Goal: Task Accomplishment & Management: Use online tool/utility

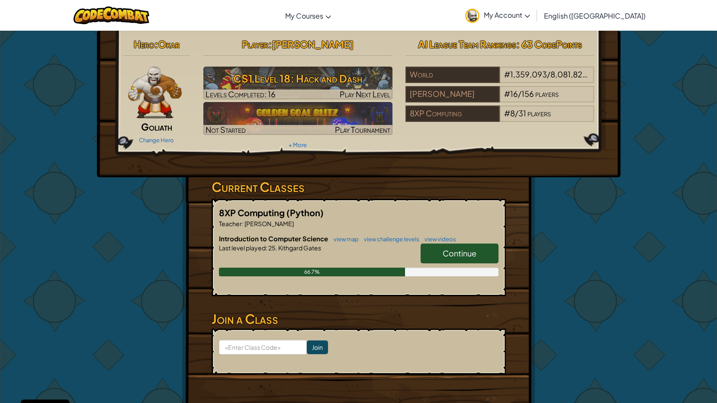
click at [464, 254] on span "Continue" at bounding box center [460, 253] width 34 height 10
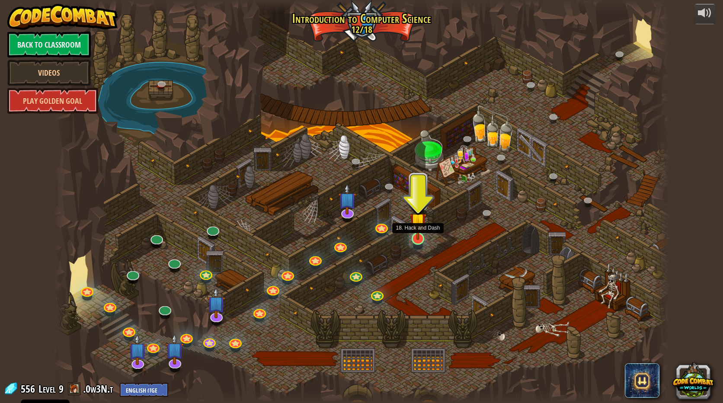
click at [420, 236] on img at bounding box center [418, 221] width 16 height 38
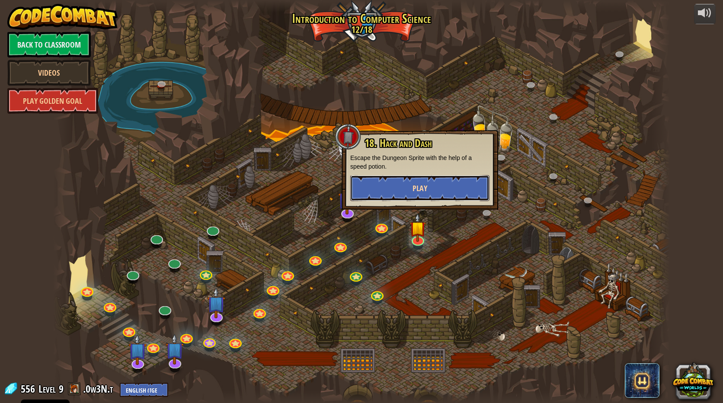
click at [411, 189] on button "Play" at bounding box center [419, 188] width 139 height 26
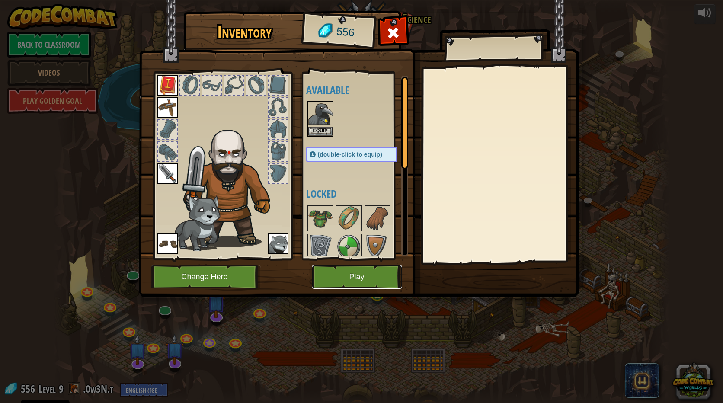
click at [370, 276] on button "Play" at bounding box center [357, 277] width 90 height 24
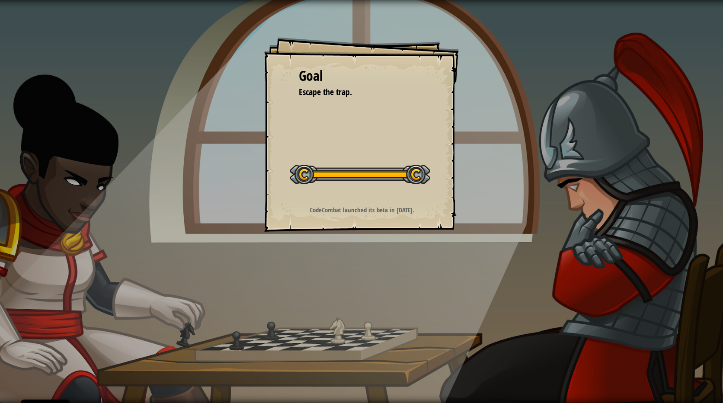
drag, startPoint x: 340, startPoint y: 324, endPoint x: 354, endPoint y: 322, distance: 14.1
click at [351, 330] on div "Goal Escape the trap. Start Level Error loading from server. Try refreshing the…" at bounding box center [361, 201] width 723 height 403
drag, startPoint x: 354, startPoint y: 322, endPoint x: 345, endPoint y: 340, distance: 20.5
click at [345, 340] on div "Goal Escape the trap. Start Level Error loading from server. Try refreshing the…" at bounding box center [361, 201] width 723 height 403
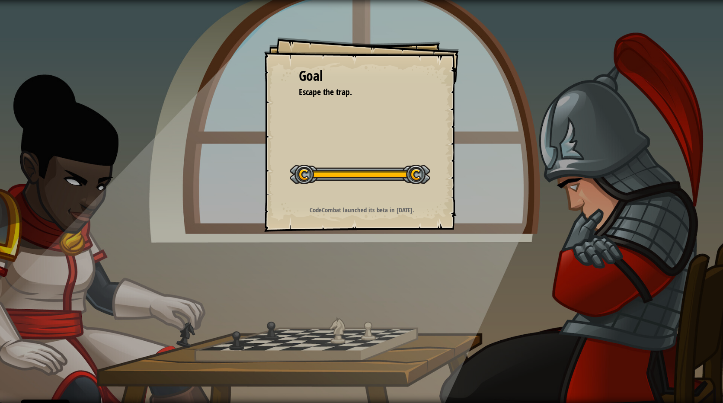
click at [345, 340] on div "Goal Escape the trap. Start Level Error loading from server. Try refreshing the…" at bounding box center [361, 201] width 723 height 403
click at [345, 341] on div "Goal Escape the trap. Start Level Error loading from server. Try refreshing the…" at bounding box center [361, 201] width 723 height 403
drag, startPoint x: 337, startPoint y: 337, endPoint x: 303, endPoint y: 326, distance: 36.0
click at [303, 326] on div "Goal Escape the trap. Start Level Error loading from server. Try refreshing the…" at bounding box center [361, 201] width 723 height 403
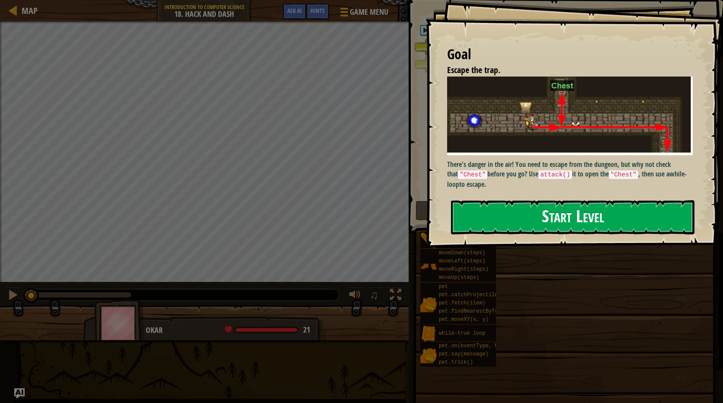
click at [569, 224] on button "Start Level" at bounding box center [573, 217] width 244 height 34
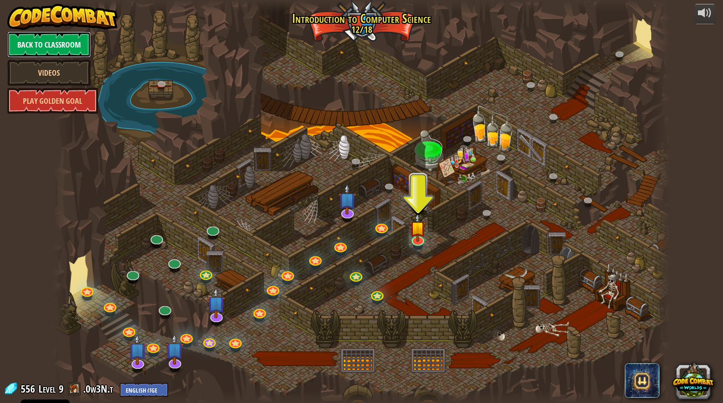
click at [52, 55] on link "Back to Classroom" at bounding box center [48, 45] width 83 height 26
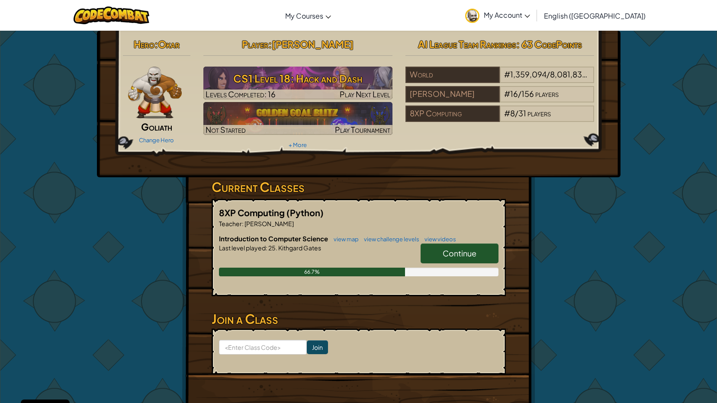
click at [444, 249] on span "Continue" at bounding box center [460, 253] width 34 height 10
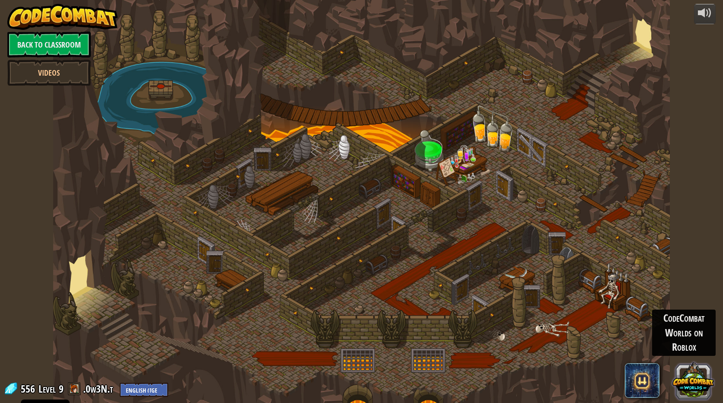
click at [686, 385] on button at bounding box center [694, 381] width 42 height 42
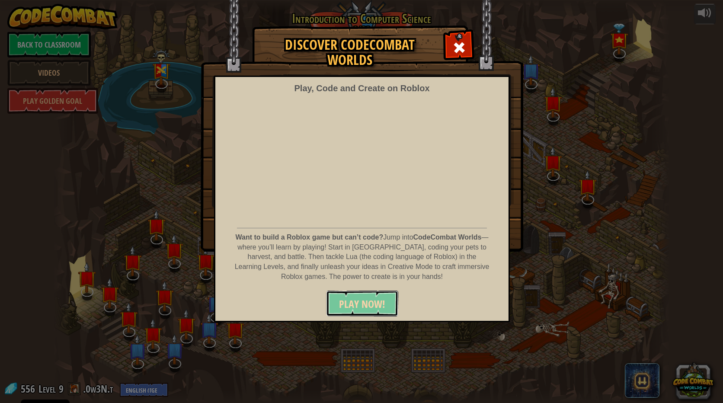
click at [387, 305] on button "PLAY NOW!" at bounding box center [362, 304] width 72 height 26
click at [664, 369] on div "Discover CodeCombat Worlds Play, Code and Create on Roblox Want to build a Robl…" at bounding box center [361, 201] width 723 height 403
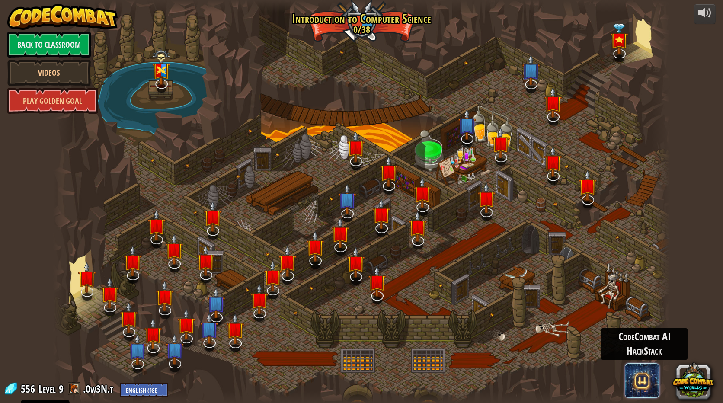
click at [645, 378] on span at bounding box center [642, 380] width 35 height 35
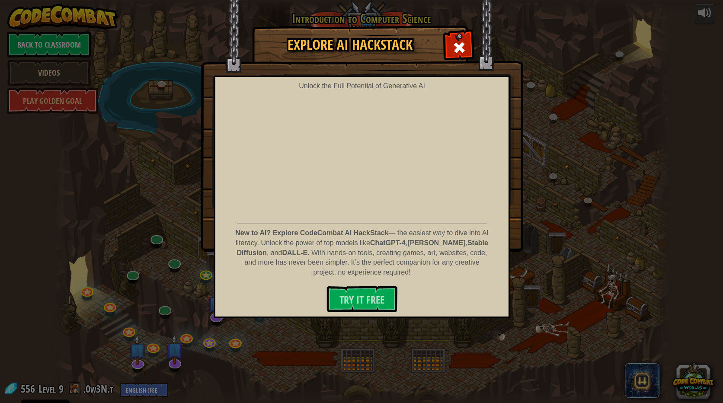
click at [440, 45] on img at bounding box center [362, 126] width 323 height 252
click at [456, 42] on span at bounding box center [460, 48] width 14 height 14
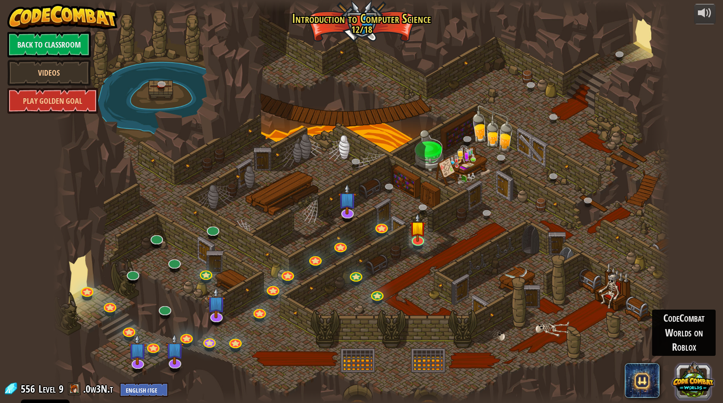
click at [695, 390] on button at bounding box center [694, 381] width 42 height 42
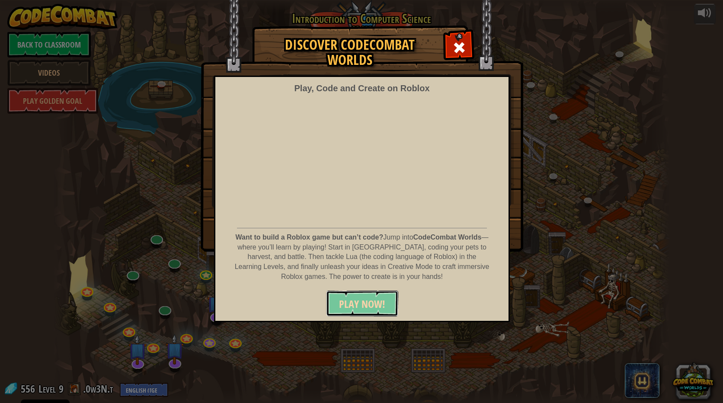
click at [372, 305] on span "PLAY NOW!" at bounding box center [362, 304] width 46 height 14
click at [450, 49] on div at bounding box center [459, 46] width 27 height 27
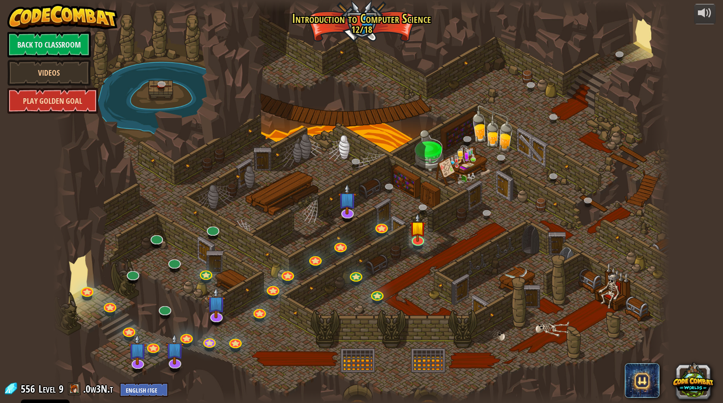
click at [23, 96] on link "Play Golden Goal" at bounding box center [52, 101] width 91 height 26
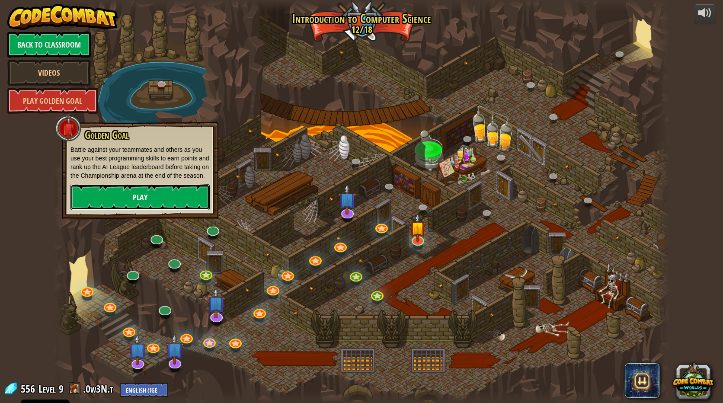
click at [115, 196] on link "Play" at bounding box center [140, 197] width 139 height 26
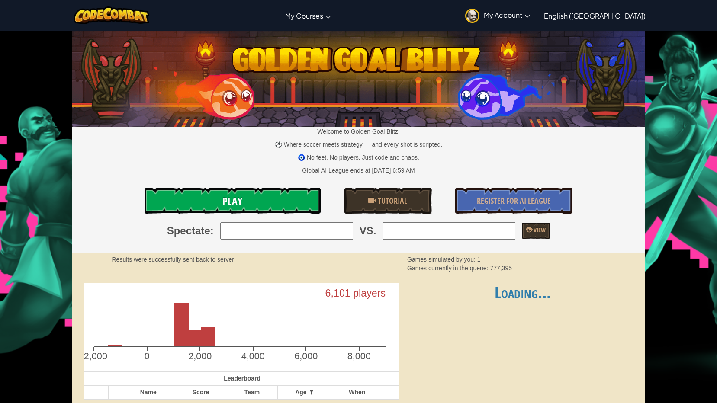
click at [226, 190] on link "Play" at bounding box center [233, 201] width 176 height 26
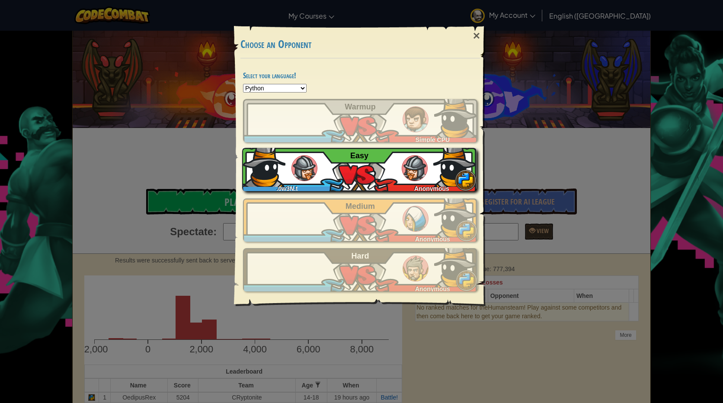
click at [297, 157] on div ".0w3N.t Anonymous Easy" at bounding box center [359, 169] width 234 height 43
